Goal: Information Seeking & Learning: Learn about a topic

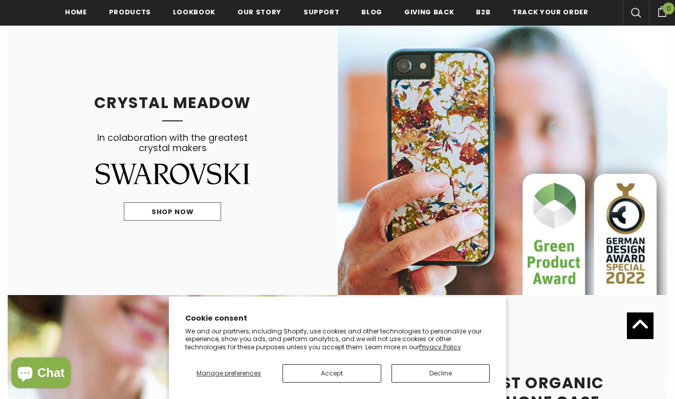
scroll to position [703, 0]
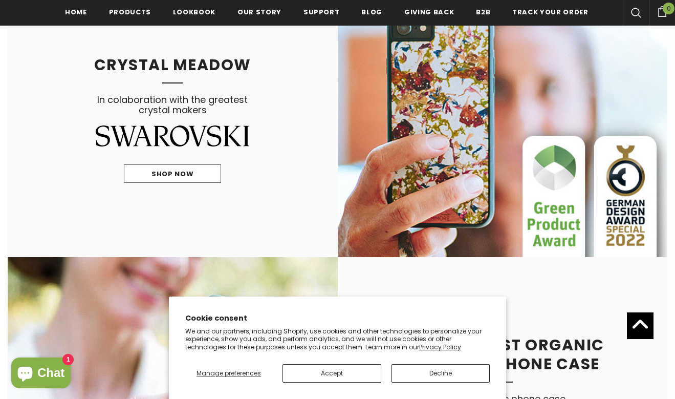
click at [408, 373] on button "Decline" at bounding box center [441, 373] width 99 height 18
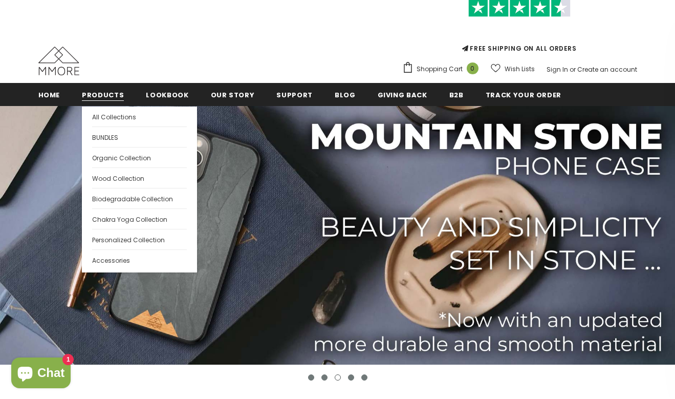
scroll to position [69, 0]
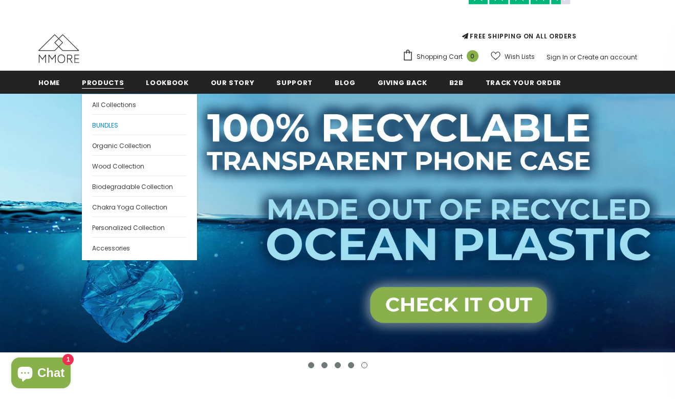
click at [104, 128] on span "BUNDLES" at bounding box center [105, 125] width 26 height 9
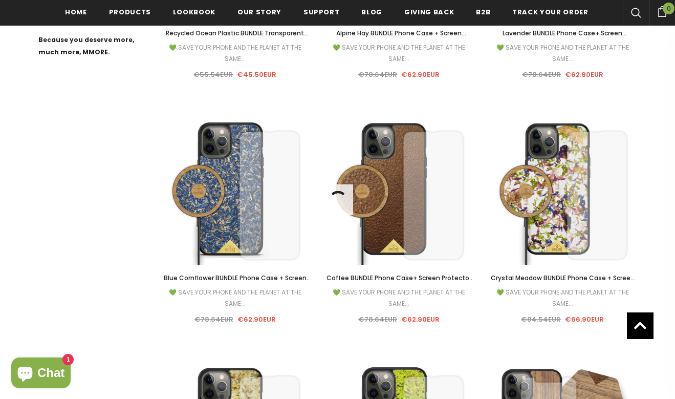
scroll to position [591, 0]
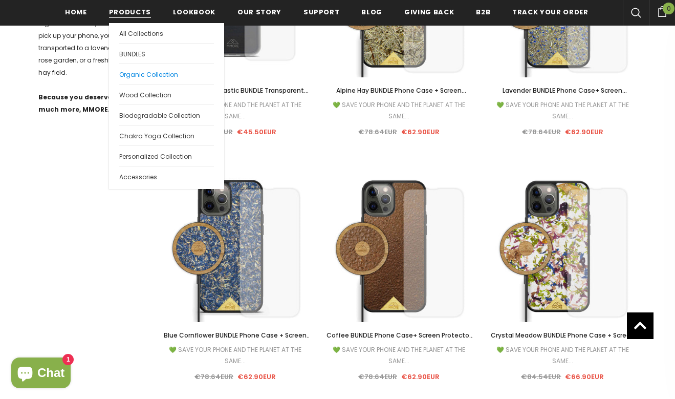
click at [145, 76] on span "Organic Collection" at bounding box center [148, 74] width 59 height 9
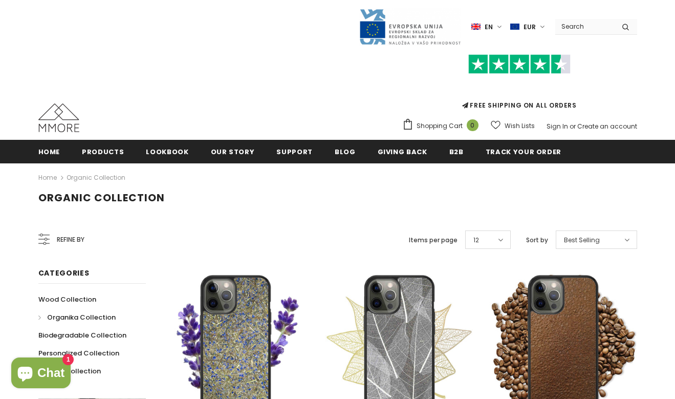
scroll to position [148, 0]
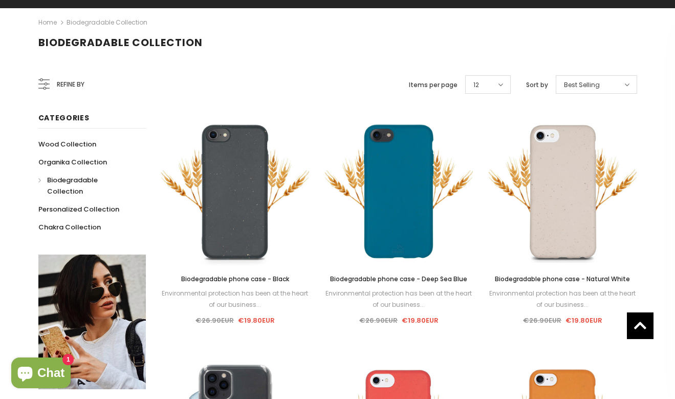
scroll to position [123, 0]
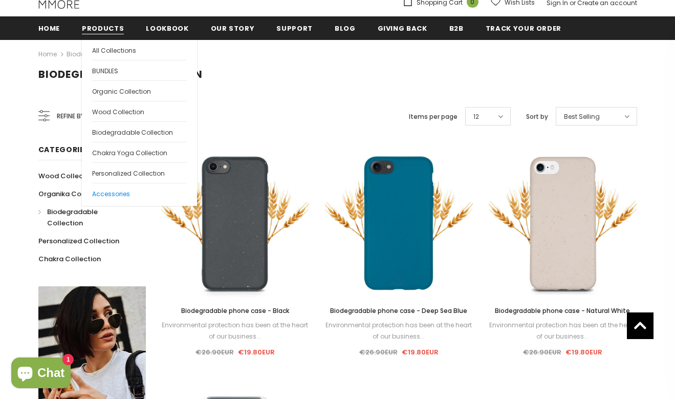
click at [115, 187] on link "Accessories" at bounding box center [139, 193] width 95 height 20
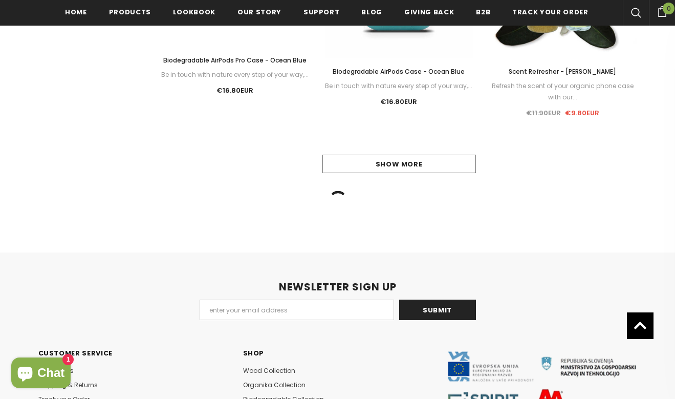
scroll to position [1083, 0]
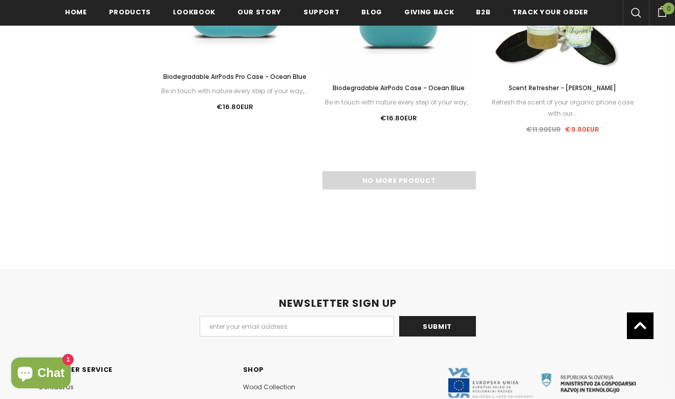
click at [402, 186] on div "No more product" at bounding box center [399, 180] width 476 height 18
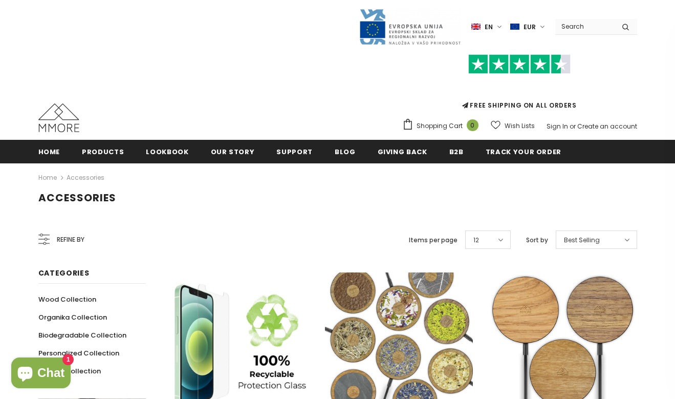
scroll to position [0, 0]
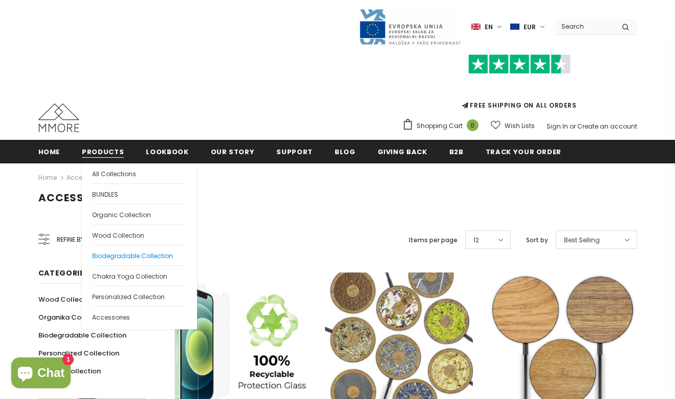
click at [129, 258] on span "Biodegradable Collection" at bounding box center [132, 255] width 81 height 9
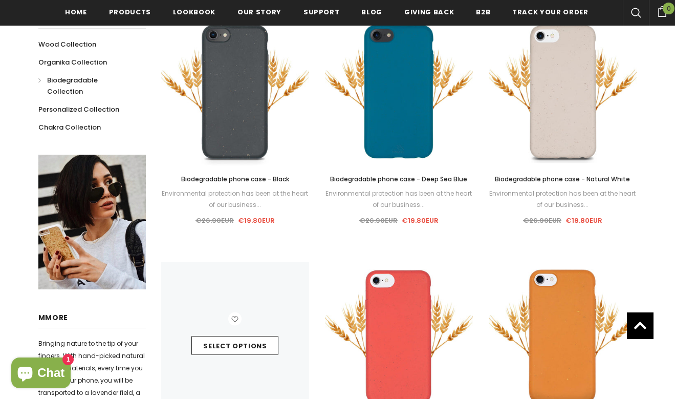
scroll to position [334, 0]
